Goal: Information Seeking & Learning: Understand process/instructions

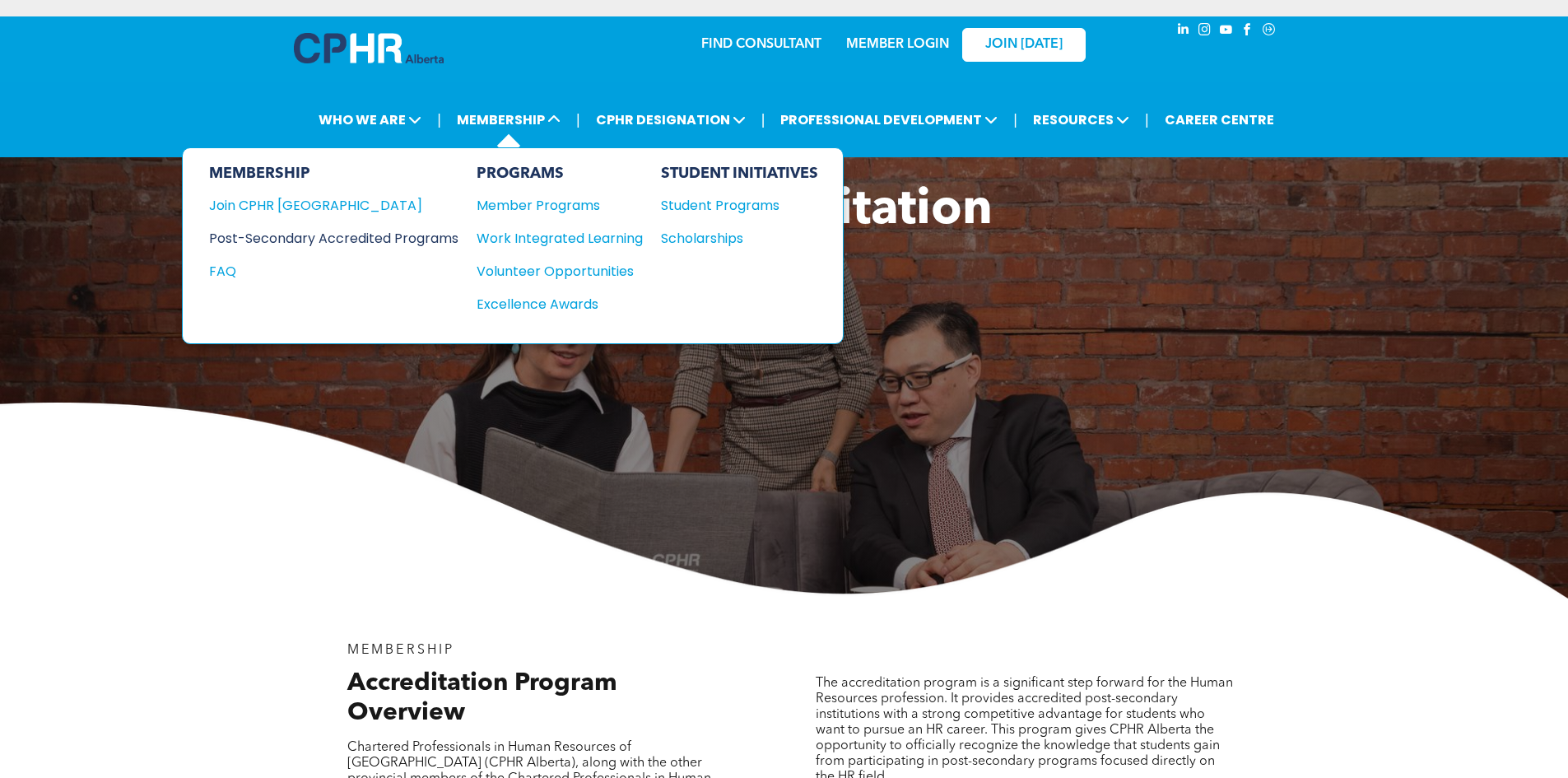
click at [362, 233] on div "Post-Secondary Accredited Programs" at bounding box center [320, 238] width 224 height 21
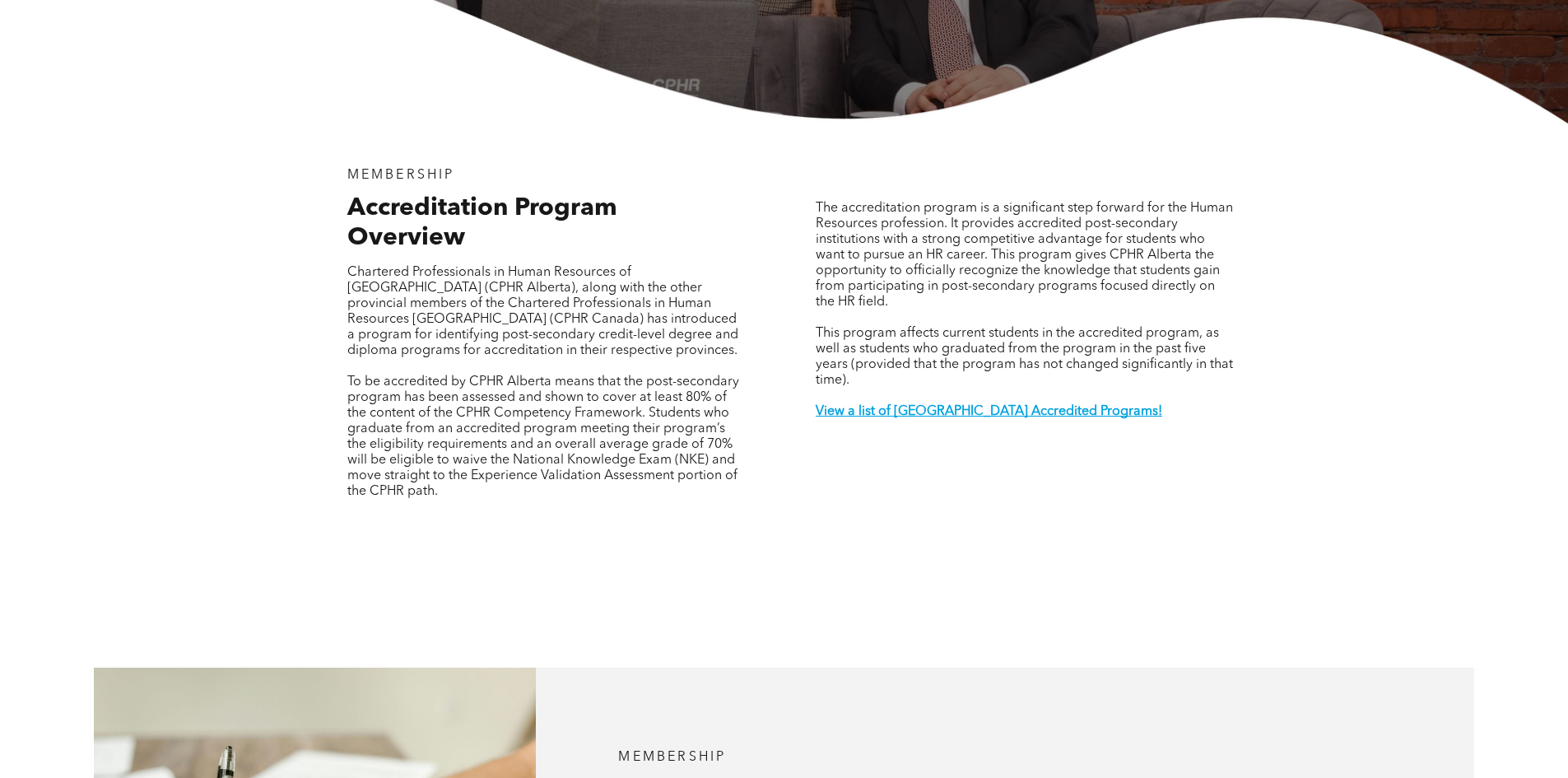
scroll to position [494, 0]
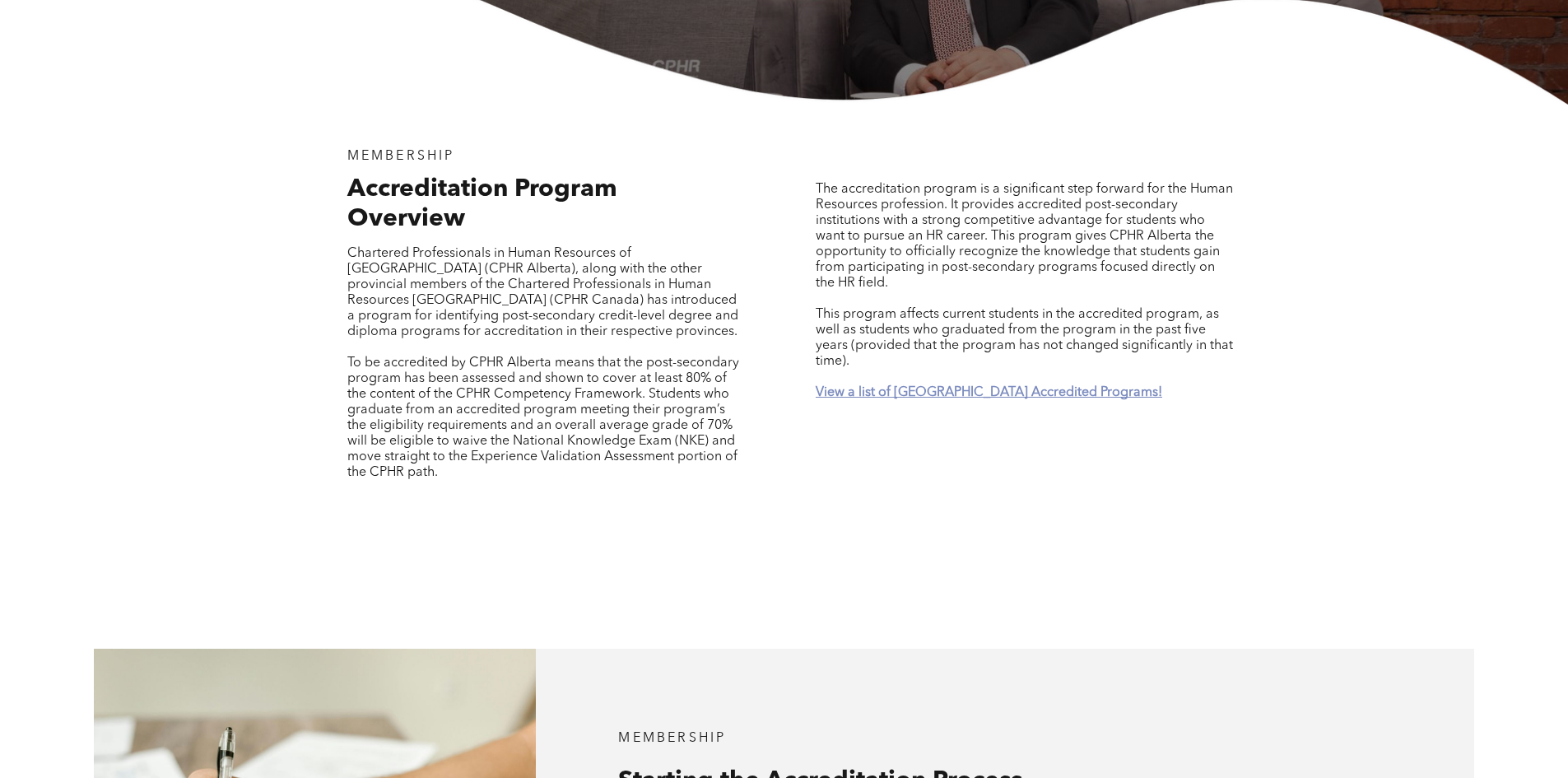
click at [932, 386] on strong "View a list of [GEOGRAPHIC_DATA] Accredited Programs!" at bounding box center [989, 391] width 347 height 13
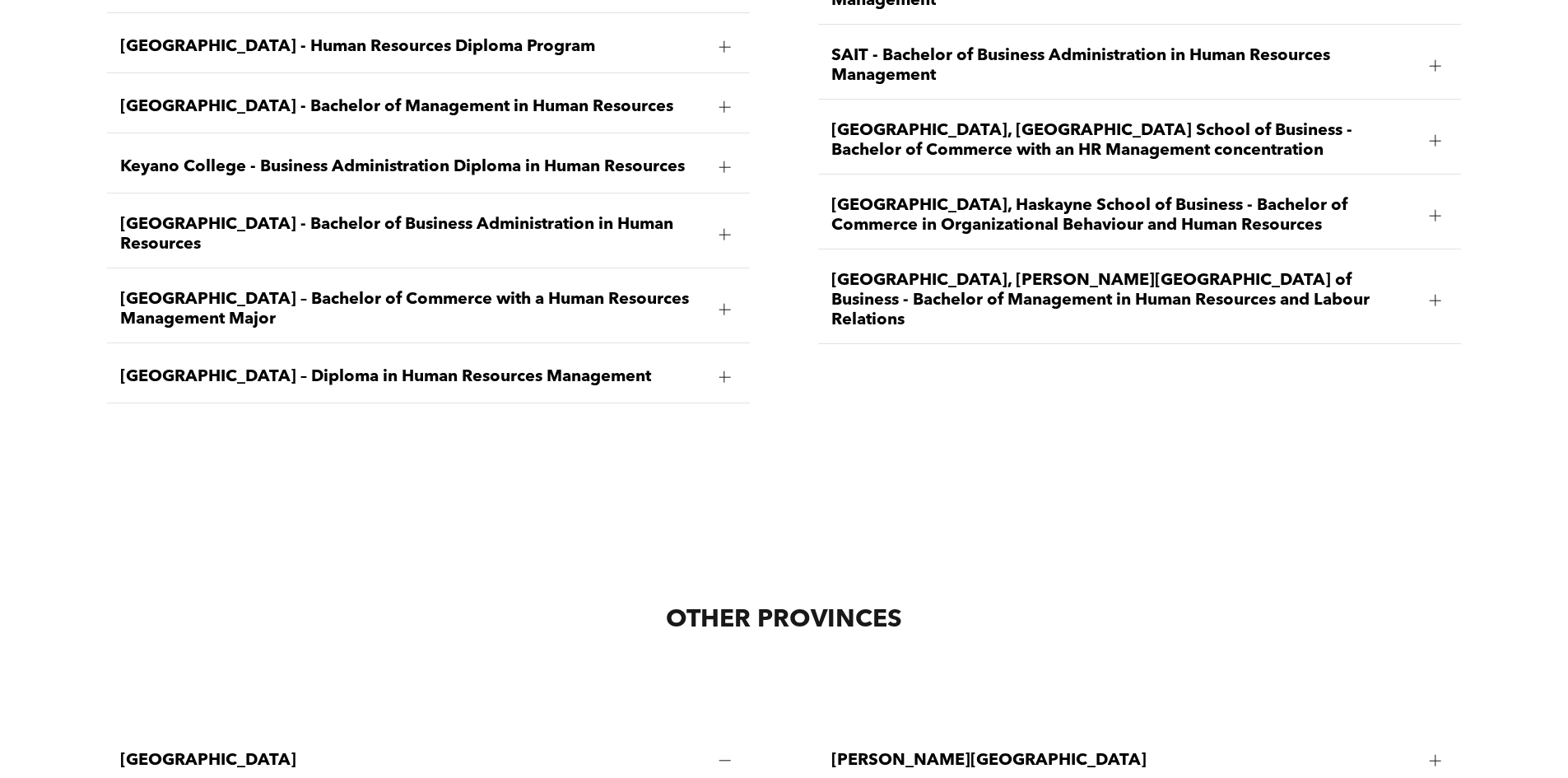
scroll to position [2758, 0]
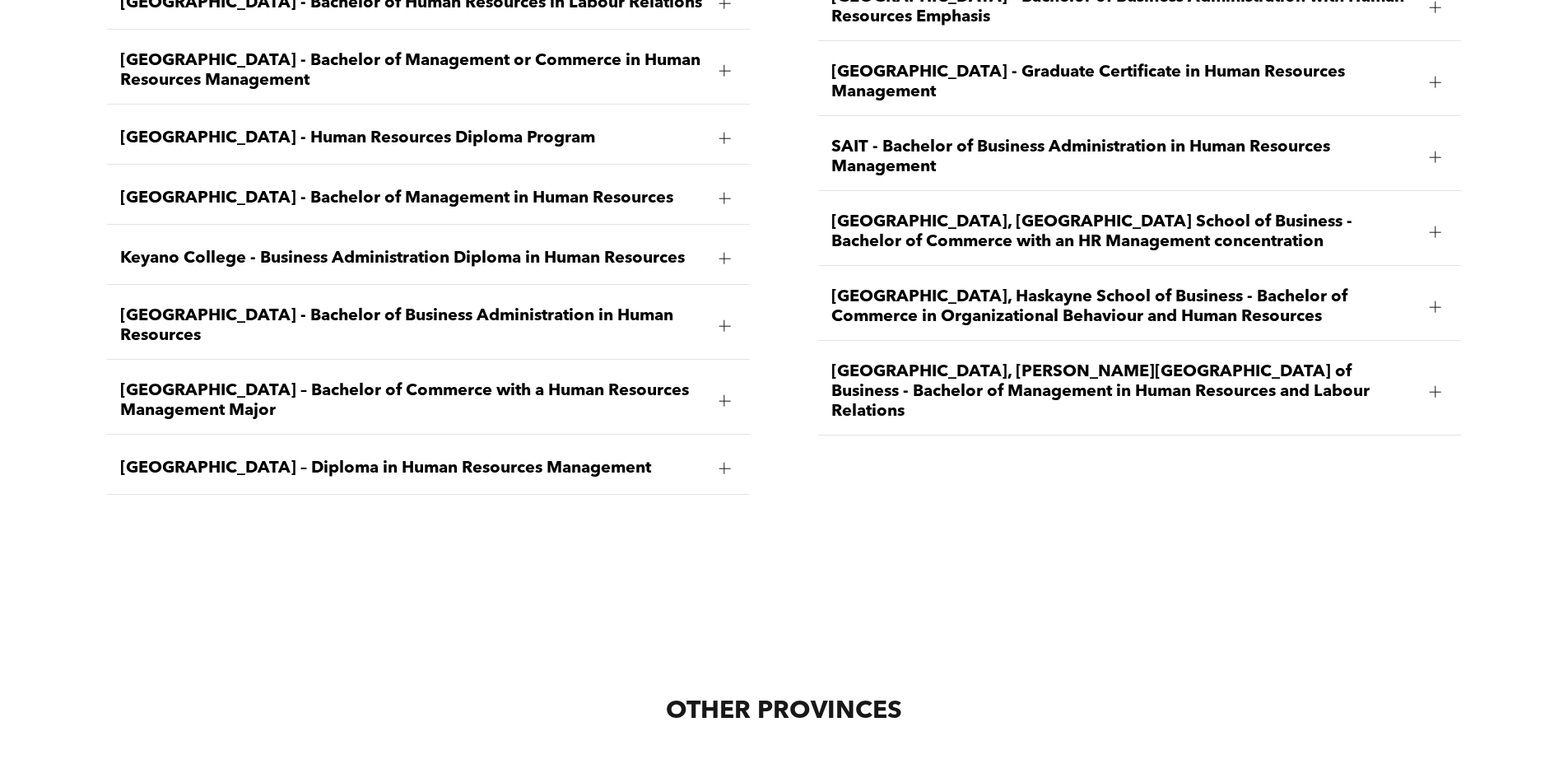
click at [730, 395] on div at bounding box center [725, 401] width 12 height 12
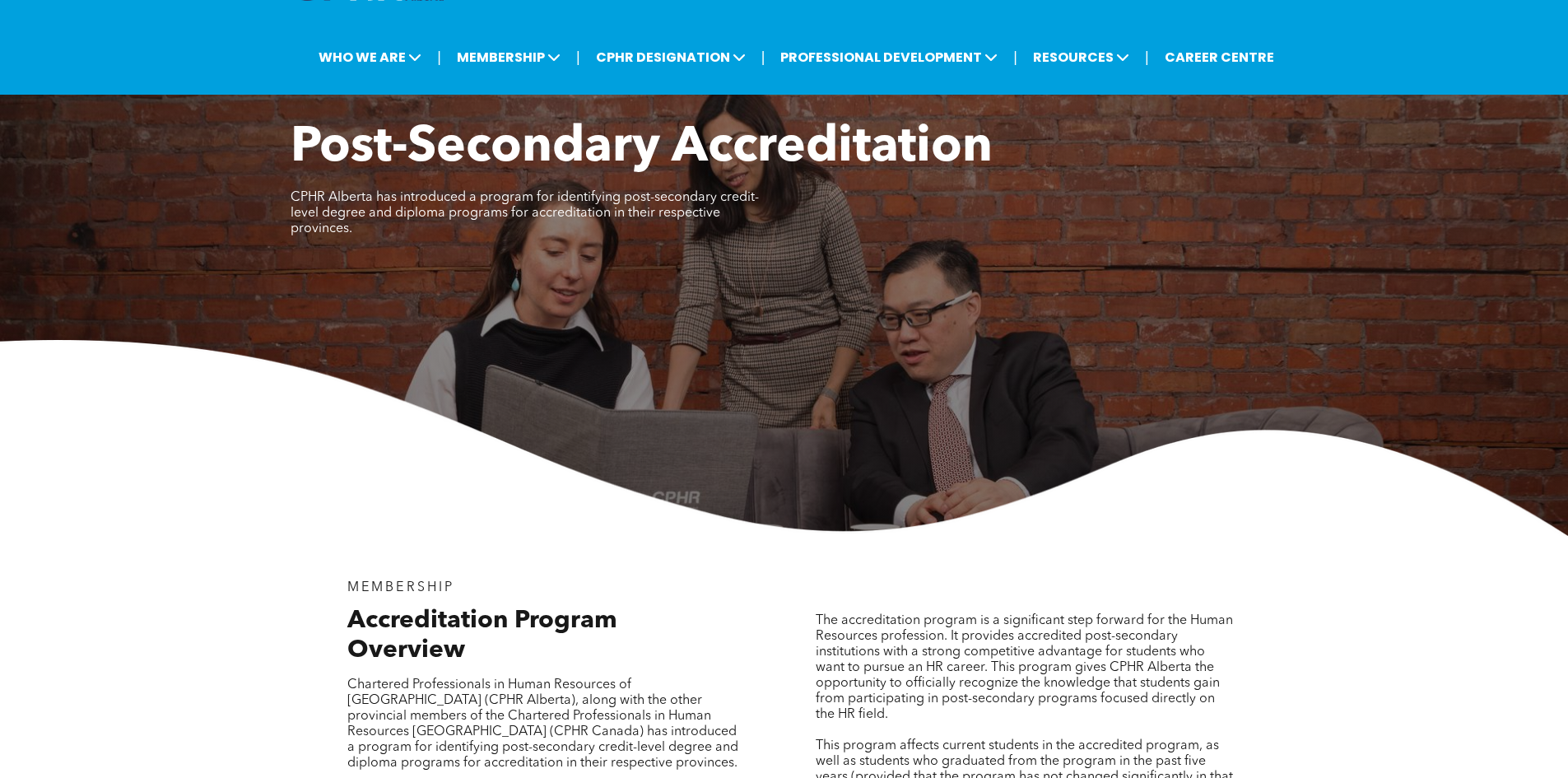
scroll to position [0, 0]
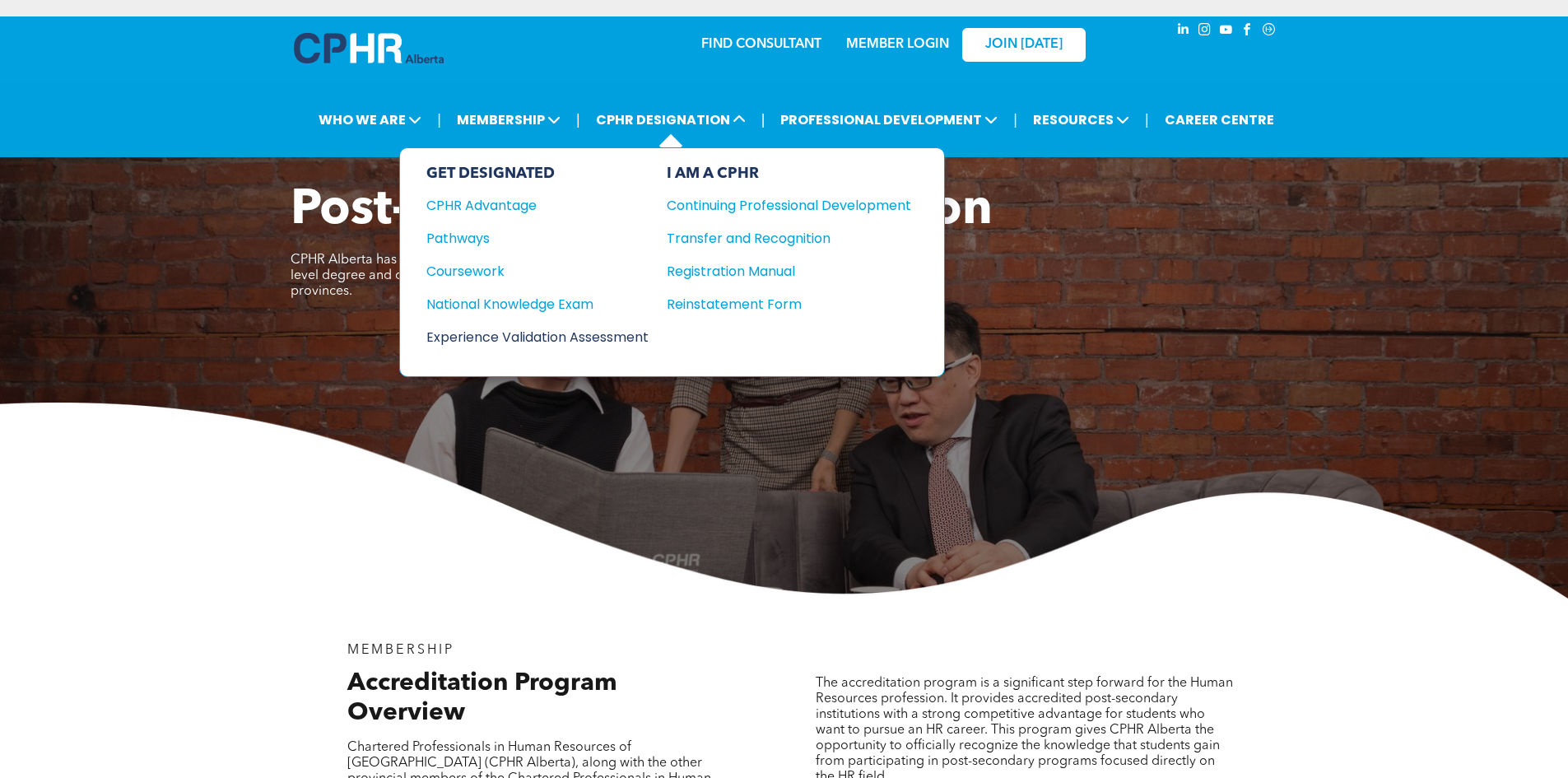
click at [480, 335] on div "Experience Validation Assessment" at bounding box center [526, 337] width 200 height 21
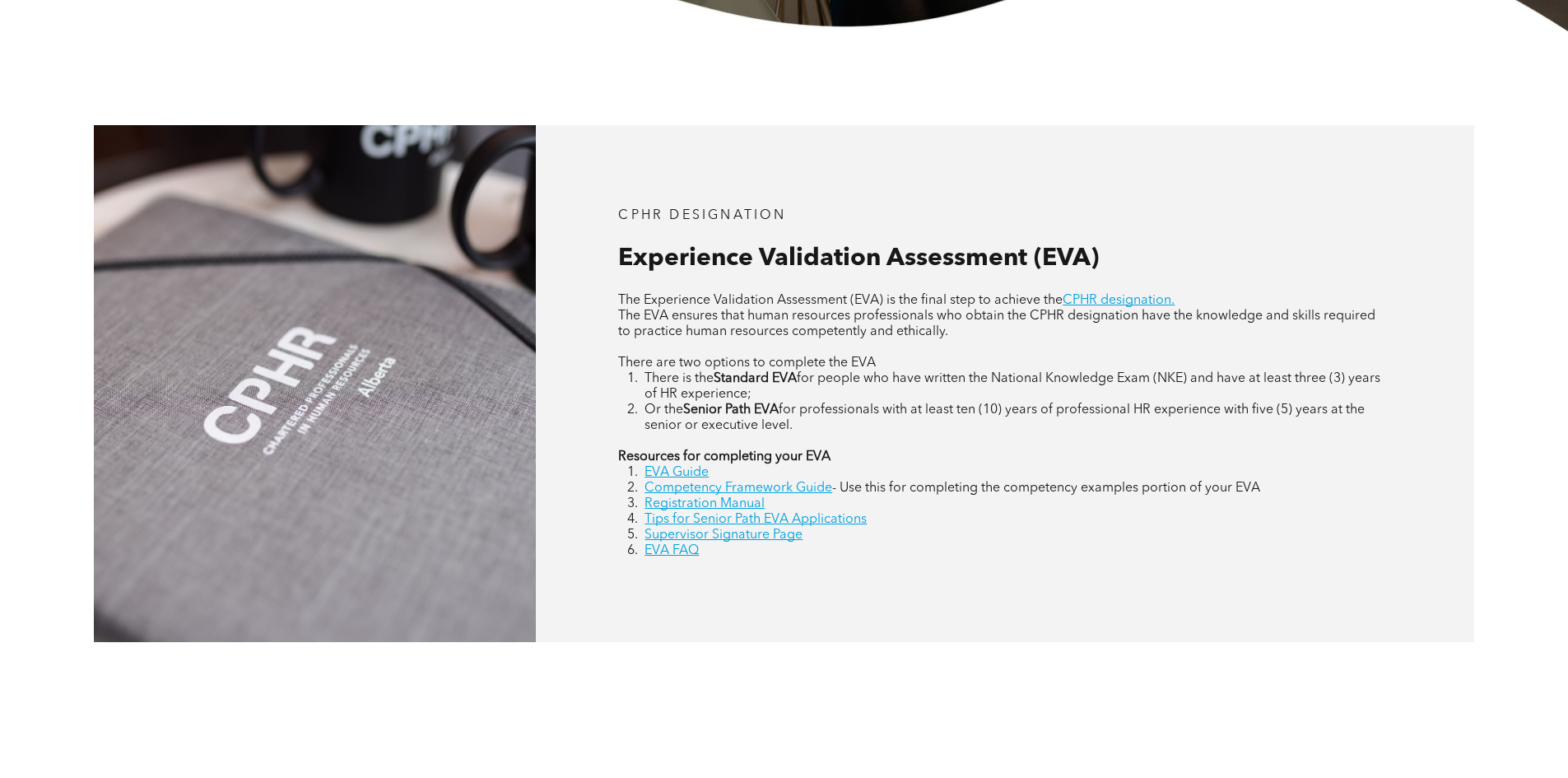
scroll to position [658, 0]
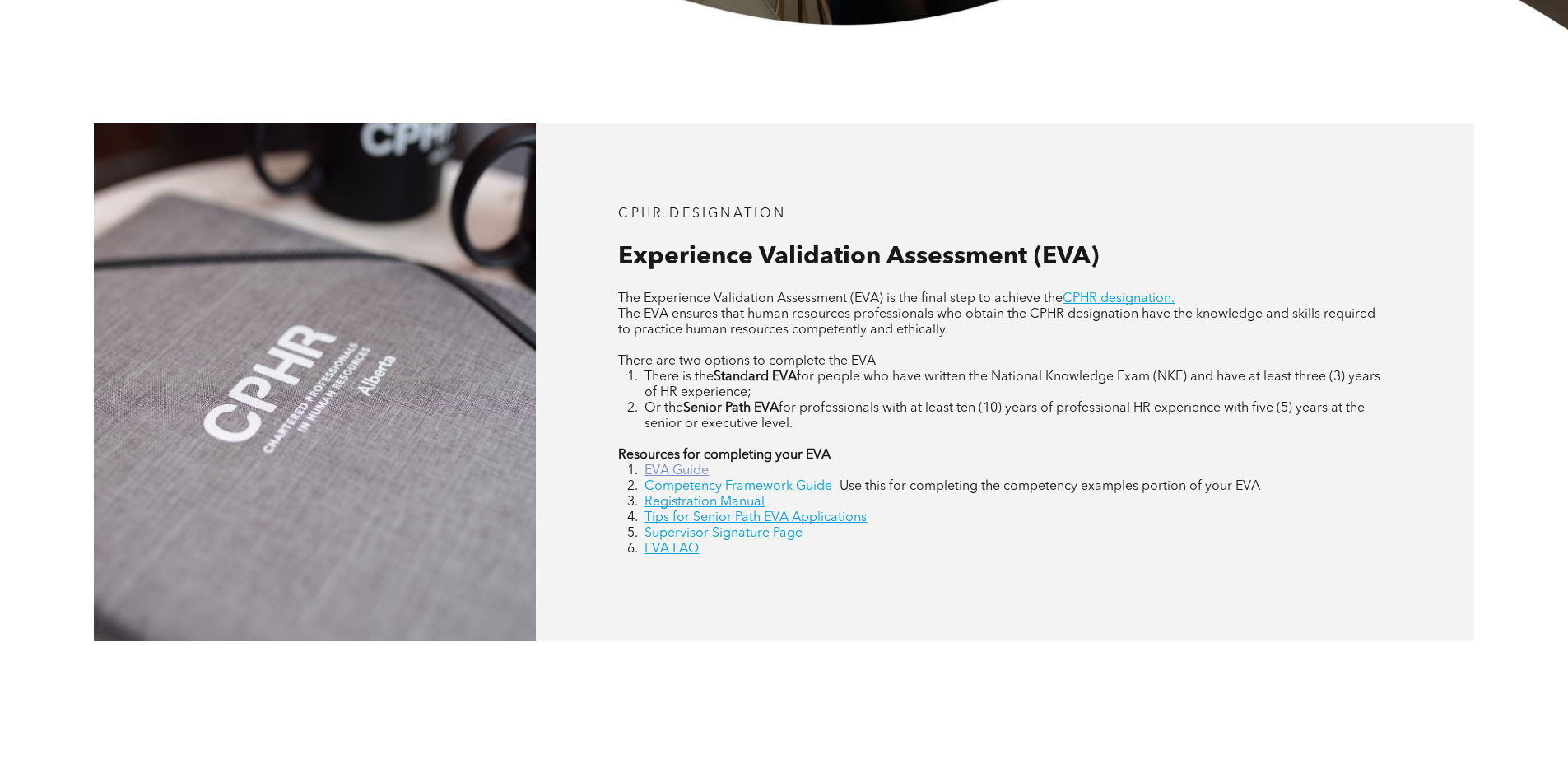
click at [676, 470] on link "EVA Guide" at bounding box center [676, 471] width 64 height 13
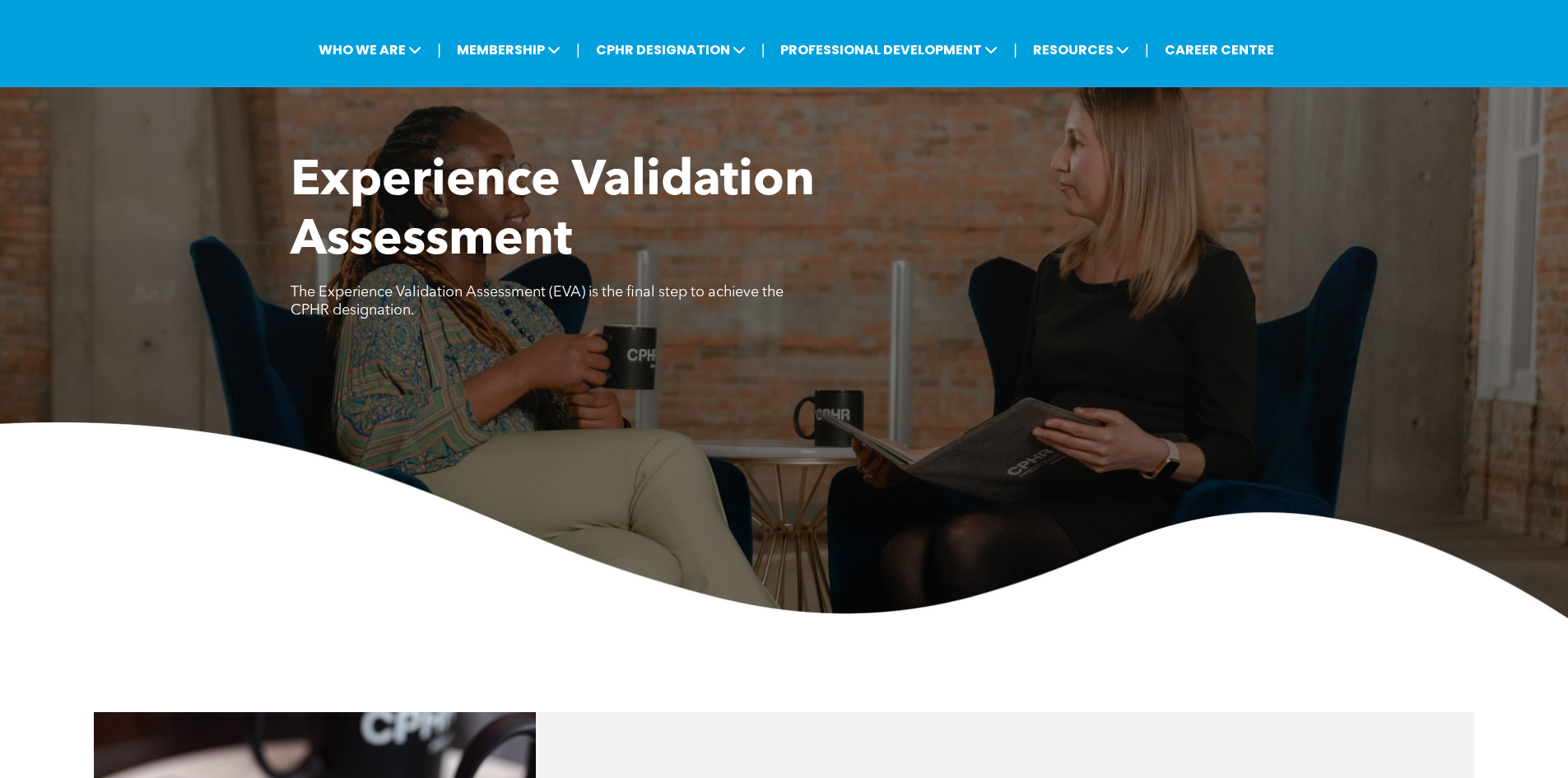
scroll to position [0, 0]
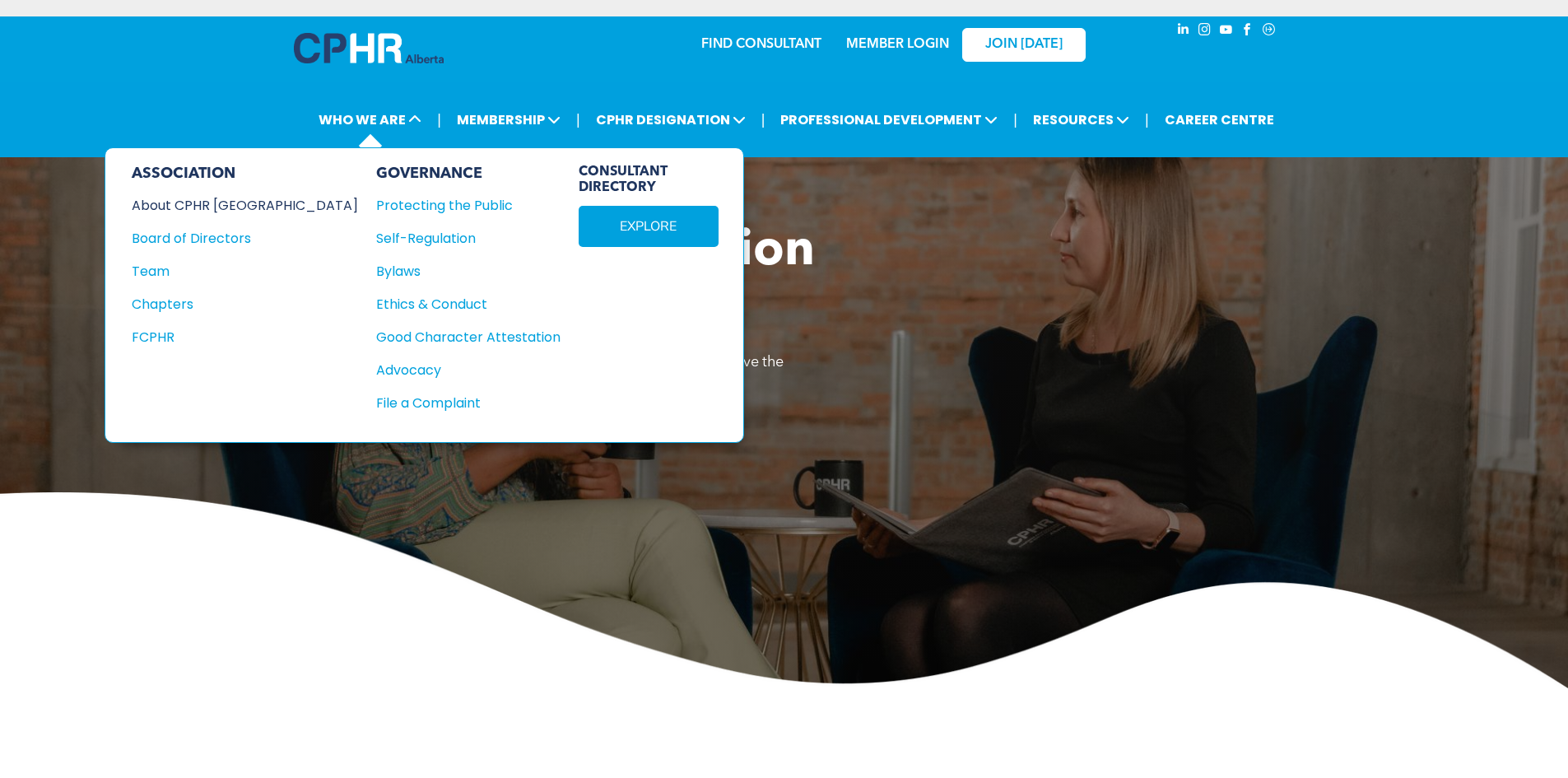
click at [204, 203] on div "About CPHR [GEOGRAPHIC_DATA]" at bounding box center [233, 205] width 204 height 21
